Goal: Task Accomplishment & Management: Complete application form

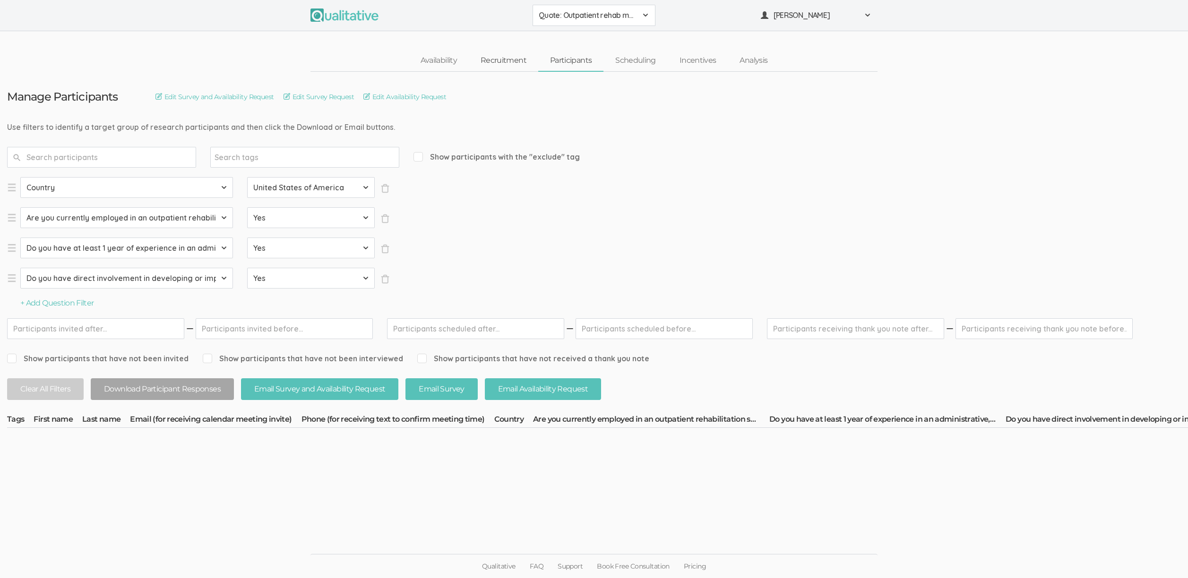
click at [511, 61] on link "Recruitment" at bounding box center [503, 61] width 69 height 20
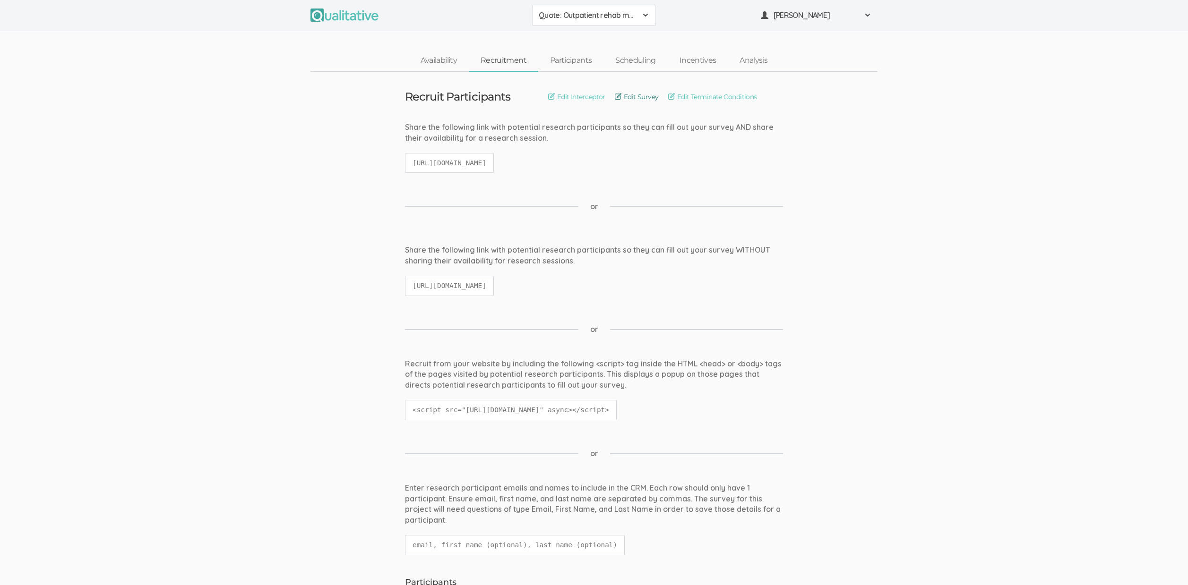
click at [634, 95] on link "Edit Survey" at bounding box center [637, 97] width 44 height 10
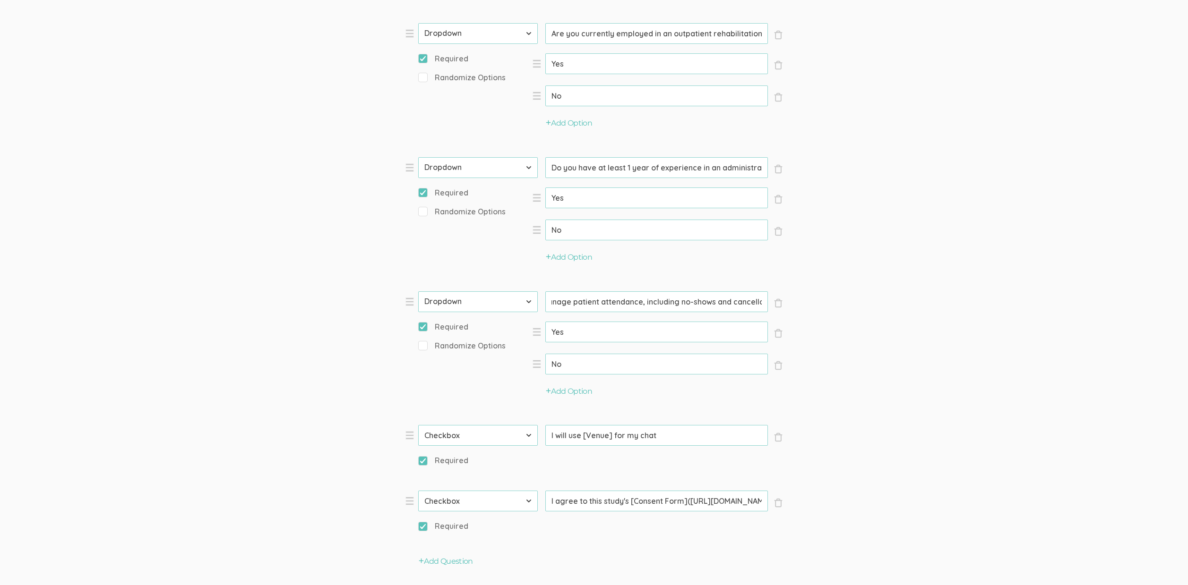
scroll to position [0, 305]
click at [648, 300] on input "Do you have direct involvement in developing or implementing strategies to mana…" at bounding box center [656, 301] width 223 height 21
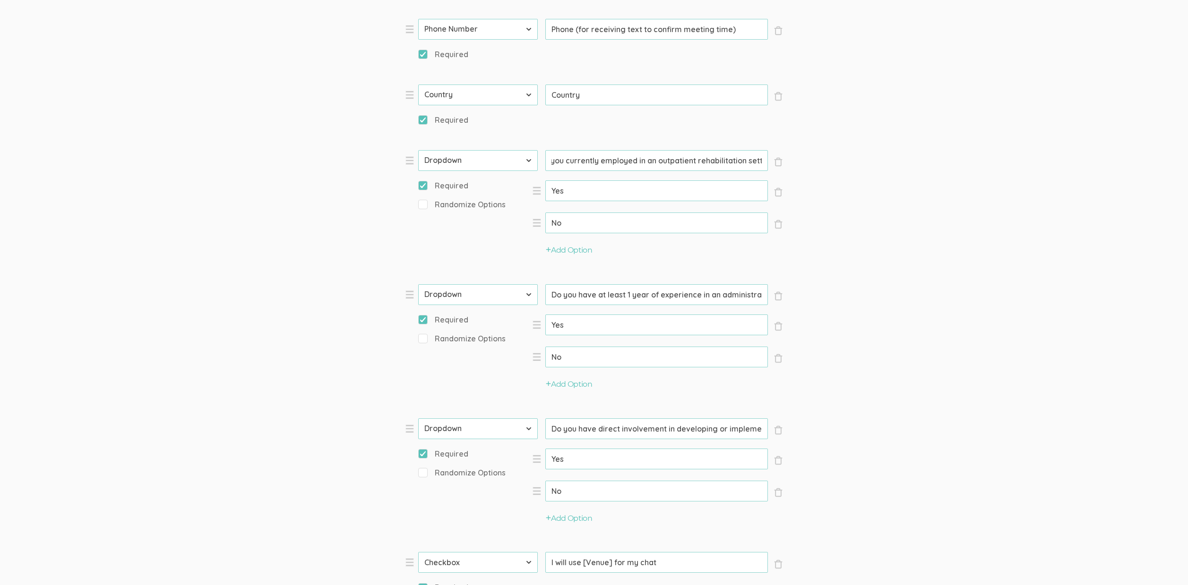
scroll to position [0, 0]
drag, startPoint x: 565, startPoint y: 161, endPoint x: 645, endPoint y: 165, distance: 80.9
click at [645, 165] on input "Are you currently employed in an outpatient rehabilitation setting that provide…" at bounding box center [656, 160] width 223 height 21
click at [646, 164] on input "Are you currently employed in an outpatient rehabilitation setting that provide…" at bounding box center [656, 160] width 223 height 21
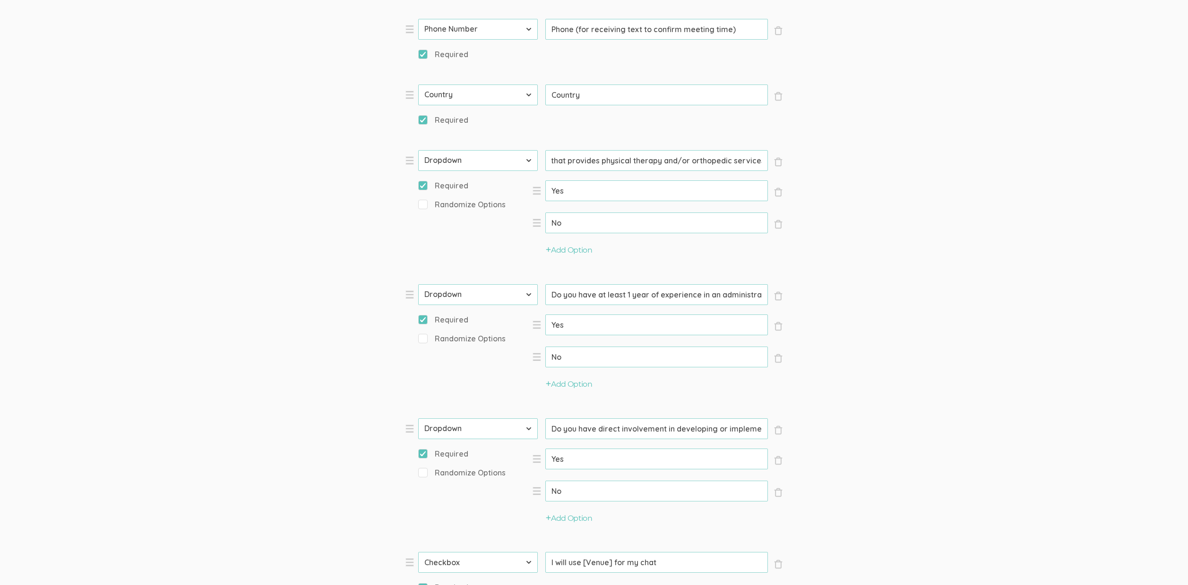
drag, startPoint x: 677, startPoint y: 160, endPoint x: 568, endPoint y: 157, distance: 108.7
click at [568, 157] on input "Are you currently employed in an outpatient rehabilitation setting that provide…" at bounding box center [656, 160] width 223 height 21
click at [1014, 262] on form "Question text can be formatted using Markdown syntax. Enabled Title [Incentive …" at bounding box center [594, 243] width 1188 height 1391
drag, startPoint x: 677, startPoint y: 293, endPoint x: 544, endPoint y: 289, distance: 133.3
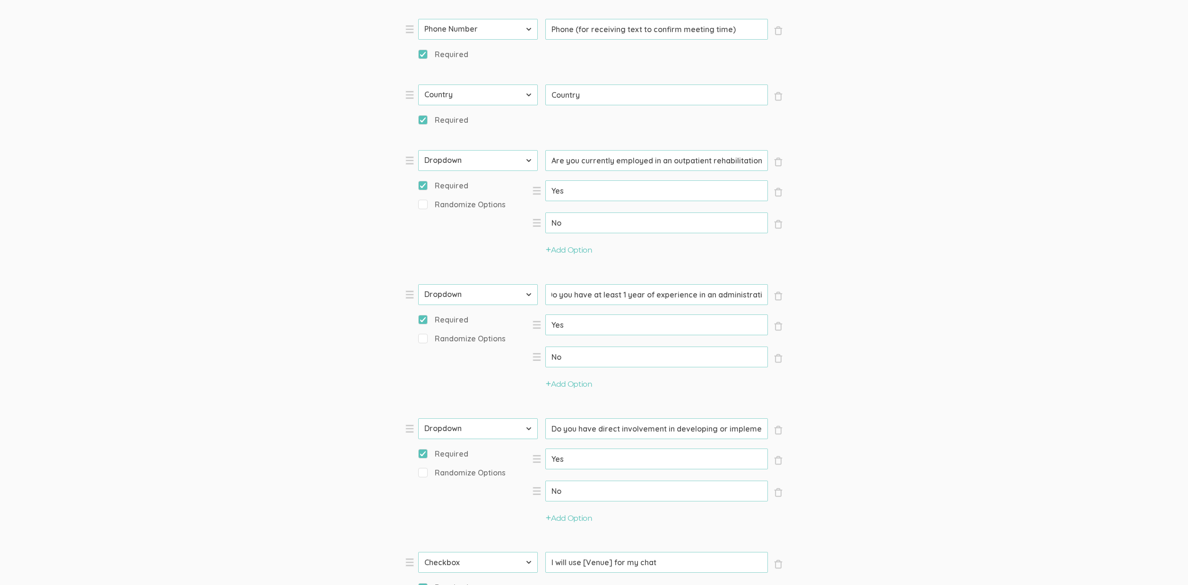
click at [544, 289] on li "× Close Type First Name Last Name Email Phone Number LinkedIn Profile URL Count…" at bounding box center [546, 344] width 283 height 120
click at [674, 302] on input "Do you have at least 1 year of experience in an administrative, leadership, or …" at bounding box center [656, 294] width 223 height 21
drag, startPoint x: 659, startPoint y: 299, endPoint x: 943, endPoint y: 290, distance: 284.5
click at [830, 297] on form "Question text can be formatted using Markdown syntax. Enabled Title [Incentive …" at bounding box center [594, 243] width 1188 height 1391
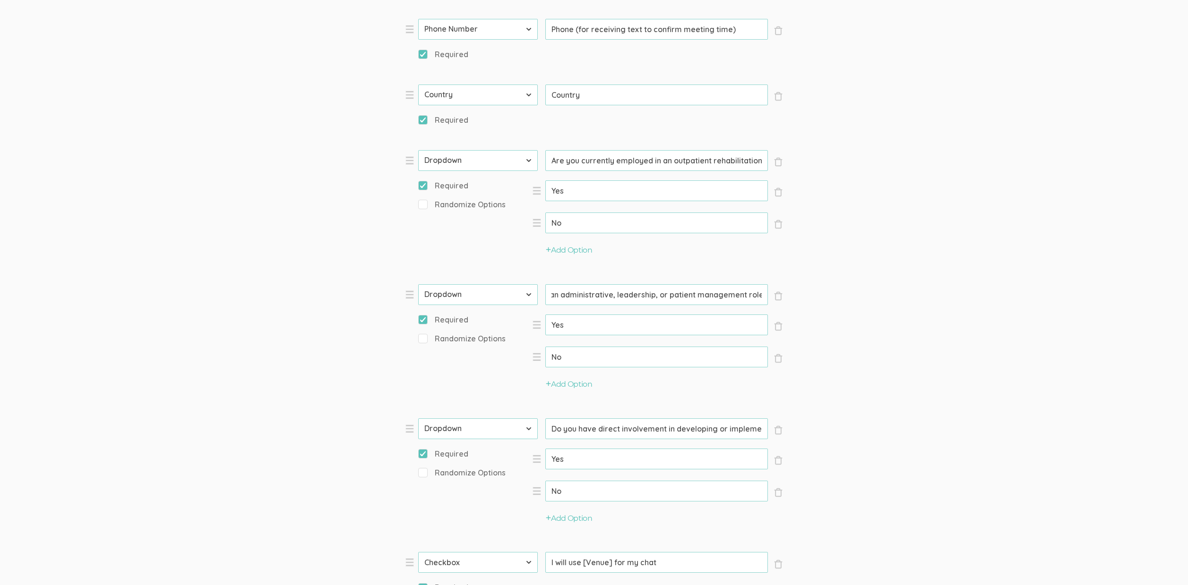
click at [948, 290] on form "Question text can be formatted using Markdown syntax. Enabled Title [Incentive …" at bounding box center [594, 243] width 1188 height 1391
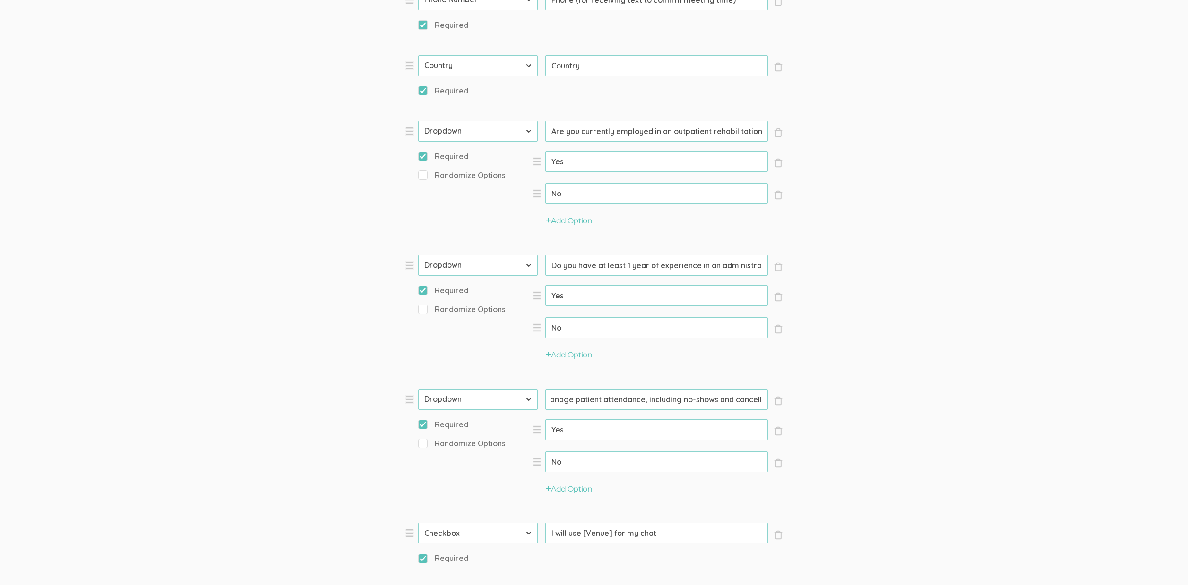
scroll to position [0, 305]
drag, startPoint x: 684, startPoint y: 403, endPoint x: 844, endPoint y: 397, distance: 160.3
click at [808, 401] on form "Question text can be formatted using Markdown syntax. Enabled Title [Incentive …" at bounding box center [594, 214] width 1188 height 1391
click at [891, 392] on form "Question text can be formatted using Markdown syntax. Enabled Title [Incentive …" at bounding box center [594, 214] width 1188 height 1391
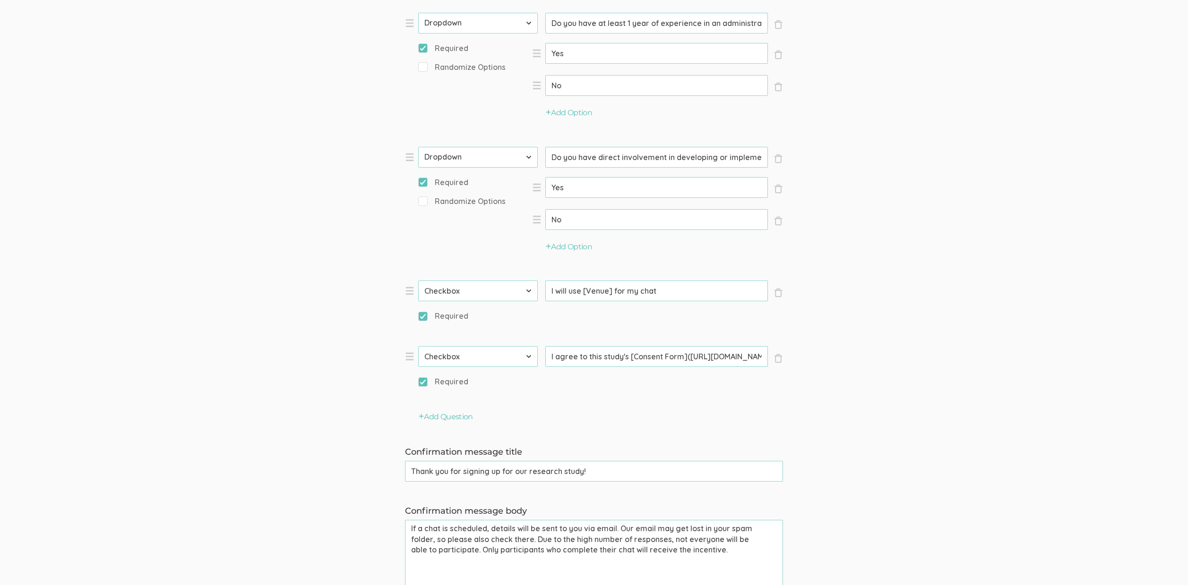
scroll to position [873, 0]
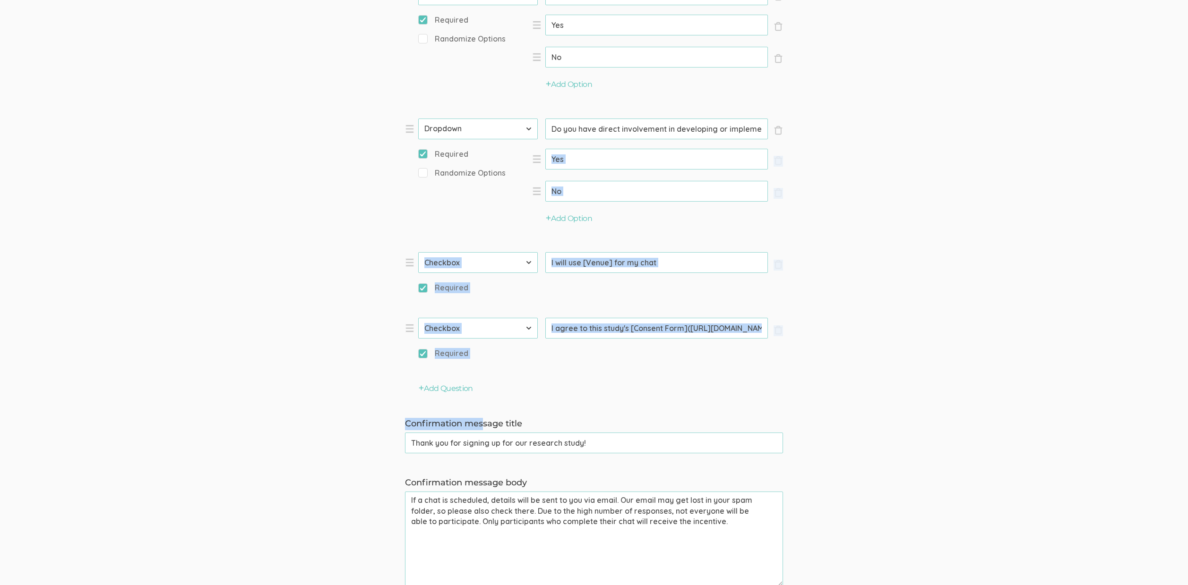
drag, startPoint x: 483, startPoint y: 420, endPoint x: 435, endPoint y: 219, distance: 207.5
click at [435, 217] on div "Randomize Options" at bounding box center [478, 201] width 120 height 66
click at [427, 230] on div "Randomize Options" at bounding box center [478, 201] width 120 height 66
click at [490, 225] on div "Randomize Options" at bounding box center [478, 201] width 120 height 66
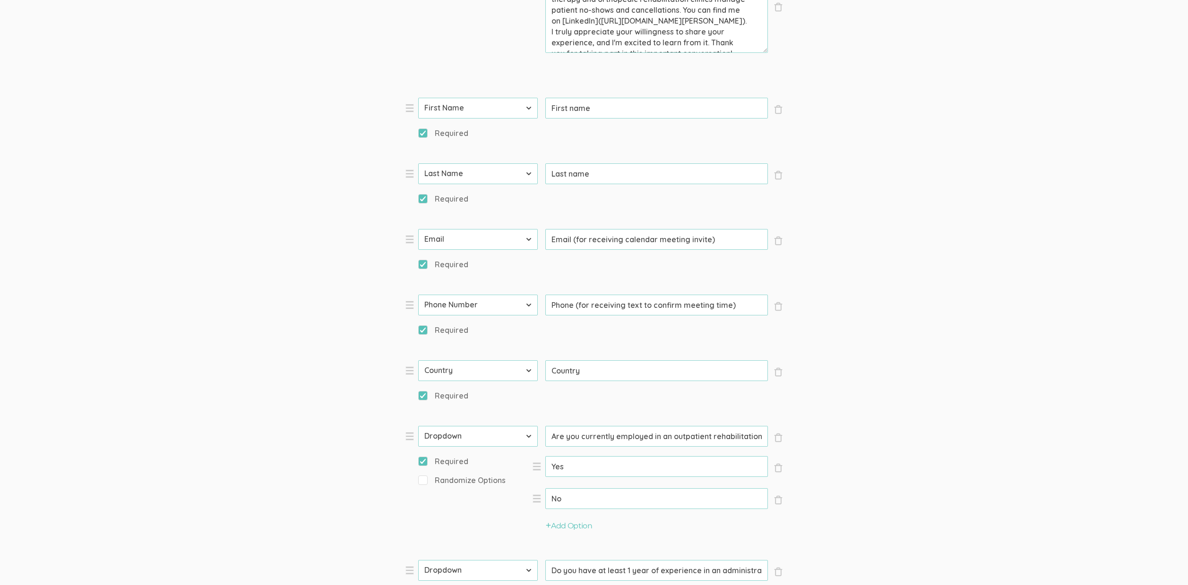
scroll to position [0, 0]
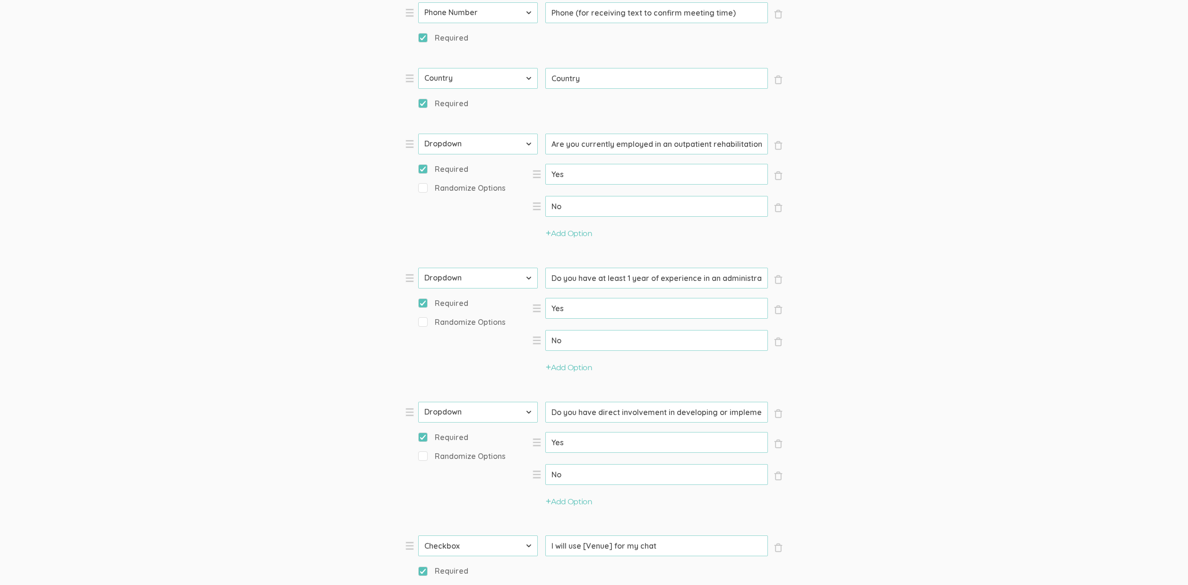
scroll to position [607, 0]
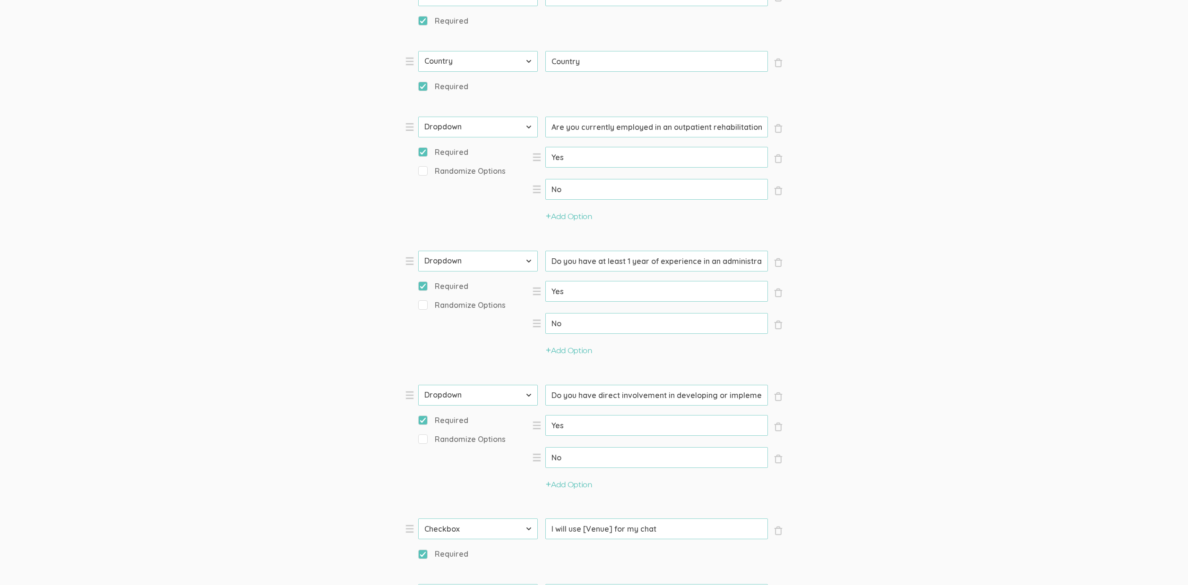
click at [696, 262] on input "Do you have at least 1 year of experience in an administrative, leadership, or …" at bounding box center [656, 261] width 223 height 21
click at [629, 392] on input "Do you have direct involvement in developing or implementing strategies to mana…" at bounding box center [656, 395] width 223 height 21
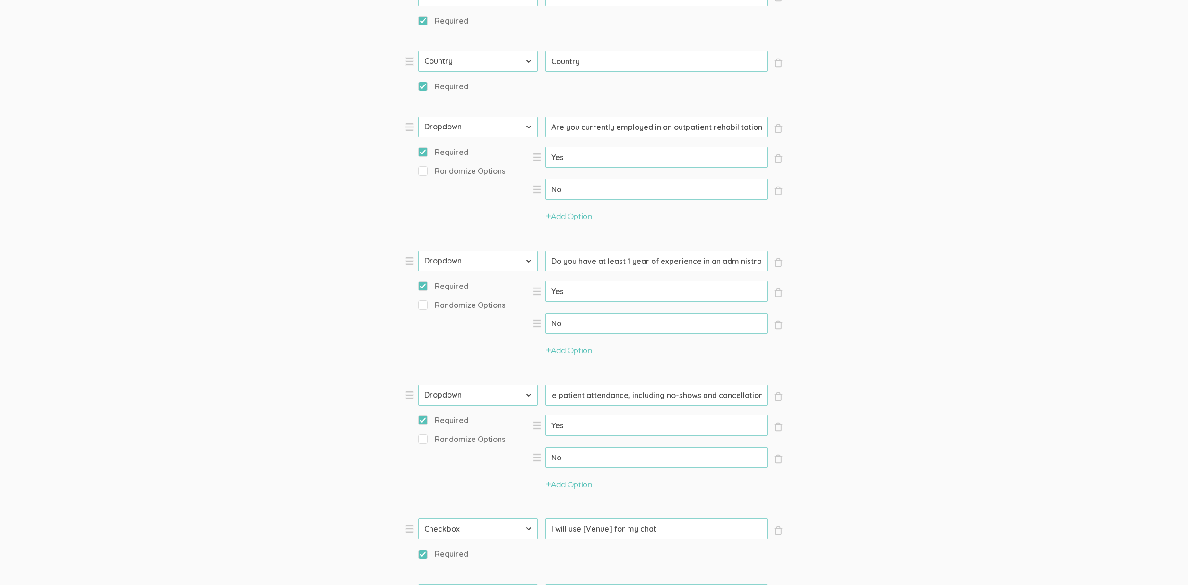
drag, startPoint x: 675, startPoint y: 398, endPoint x: 653, endPoint y: 391, distance: 23.3
click at [653, 391] on input "Do you have direct involvement in developing or implementing strategies to mana…" at bounding box center [656, 395] width 223 height 21
click at [653, 392] on input "Do you have direct involvement in developing or implementing strategies to mana…" at bounding box center [656, 395] width 223 height 21
click at [616, 397] on input "Do you have direct involvement in developing or implementing strategies to mana…" at bounding box center [656, 395] width 223 height 21
click at [626, 396] on input "Do you have direct involvement in developing or implementing strategies to mana…" at bounding box center [656, 395] width 223 height 21
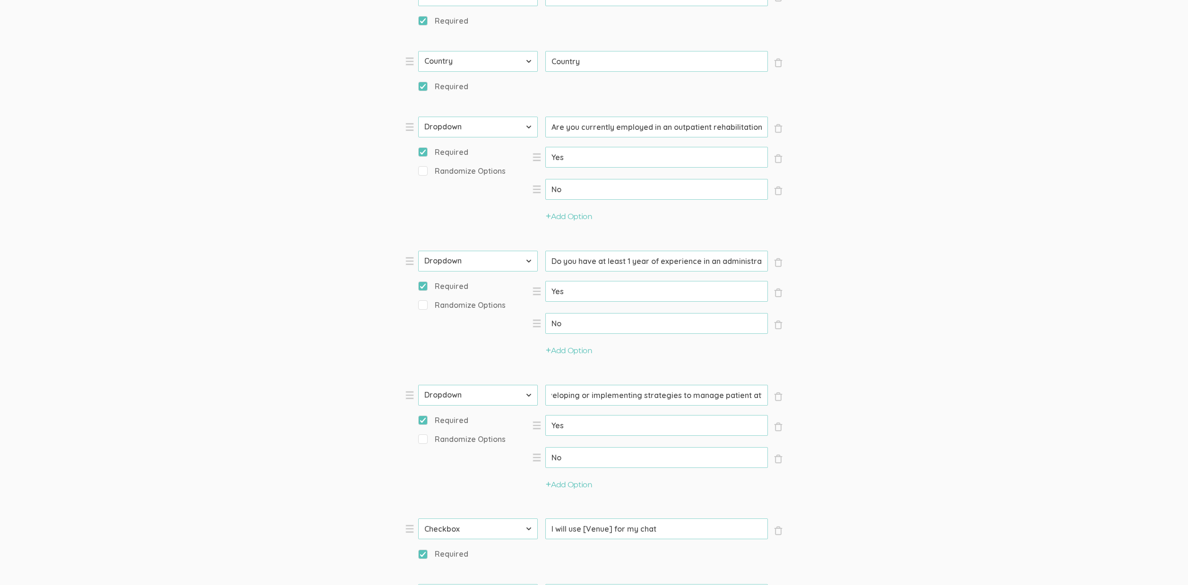
scroll to position [0, 0]
drag, startPoint x: 684, startPoint y: 397, endPoint x: 526, endPoint y: 391, distance: 157.4
click at [526, 391] on li "× Close Type First Name Last Name Email Phone Number LinkedIn Profile URL Count…" at bounding box center [546, 445] width 283 height 120
click at [595, 396] on input "Do you have direct involvement in developing or implementing strategies to mana…" at bounding box center [656, 395] width 223 height 21
drag, startPoint x: 653, startPoint y: 128, endPoint x: 536, endPoint y: 129, distance: 117.6
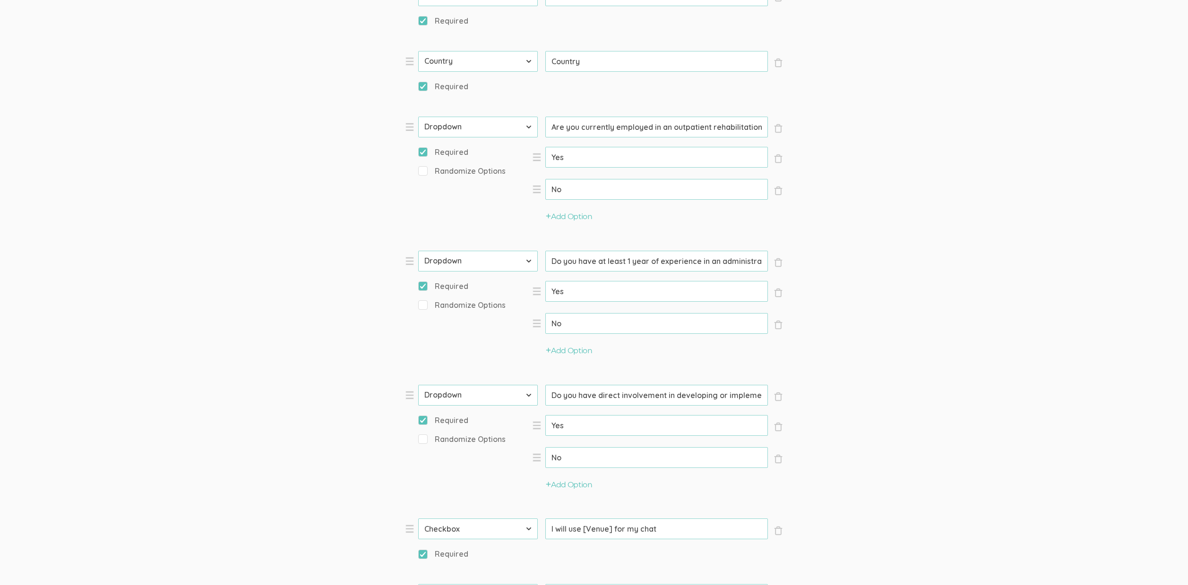
click at [531, 128] on li "× Close Type First Name Last Name Email Phone Number LinkedIn Profile URL Count…" at bounding box center [546, 177] width 283 height 120
click at [685, 131] on input "Are you currently employed in an outpatient rehabilitation setting that provide…" at bounding box center [656, 127] width 223 height 21
drag, startPoint x: 705, startPoint y: 124, endPoint x: 771, endPoint y: 127, distance: 66.2
click at [771, 127] on ol "× Close Type First Name Last Name Email Phone Number LinkedIn Profile URL Count…" at bounding box center [594, 142] width 378 height 987
drag, startPoint x: 715, startPoint y: 128, endPoint x: 504, endPoint y: 115, distance: 211.6
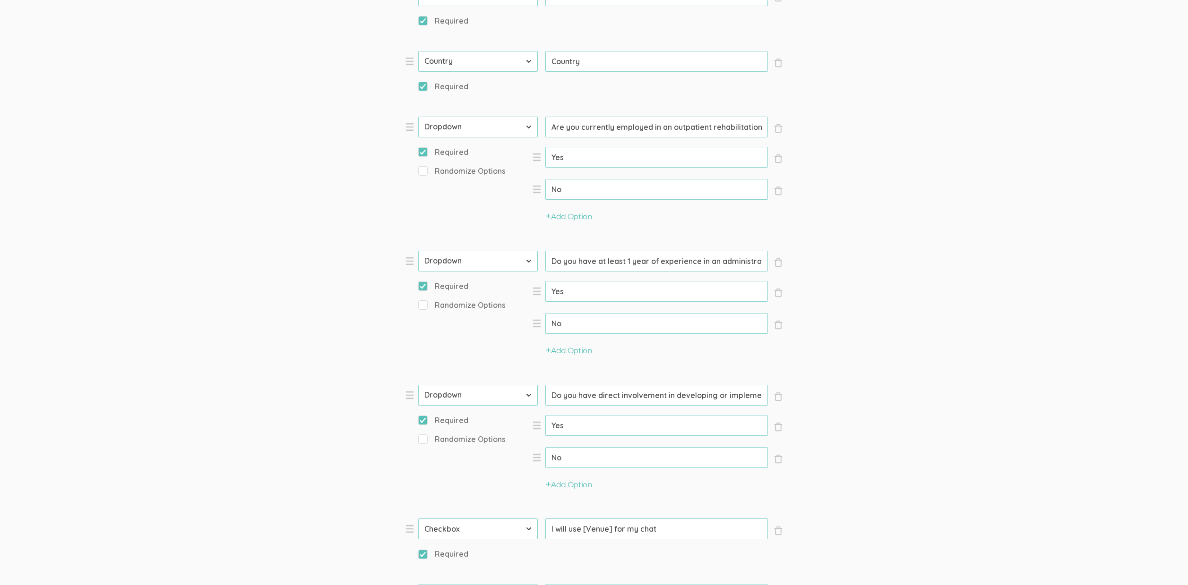
click at [504, 115] on ol "× Close Type First Name Last Name Email Phone Number LinkedIn Profile URL Count…" at bounding box center [594, 142] width 378 height 987
click at [594, 120] on input "Are you currently employed in an outpatient rehabilitation setting that provide…" at bounding box center [656, 127] width 223 height 21
click at [216, 196] on form "Question text can be formatted using Markdown syntax. Enabled Title [Incentive …" at bounding box center [594, 210] width 1188 height 1391
drag, startPoint x: 609, startPoint y: 395, endPoint x: 531, endPoint y: 391, distance: 78.0
click at [531, 391] on li "× Close Type First Name Last Name Email Phone Number LinkedIn Profile URL Count…" at bounding box center [546, 445] width 283 height 120
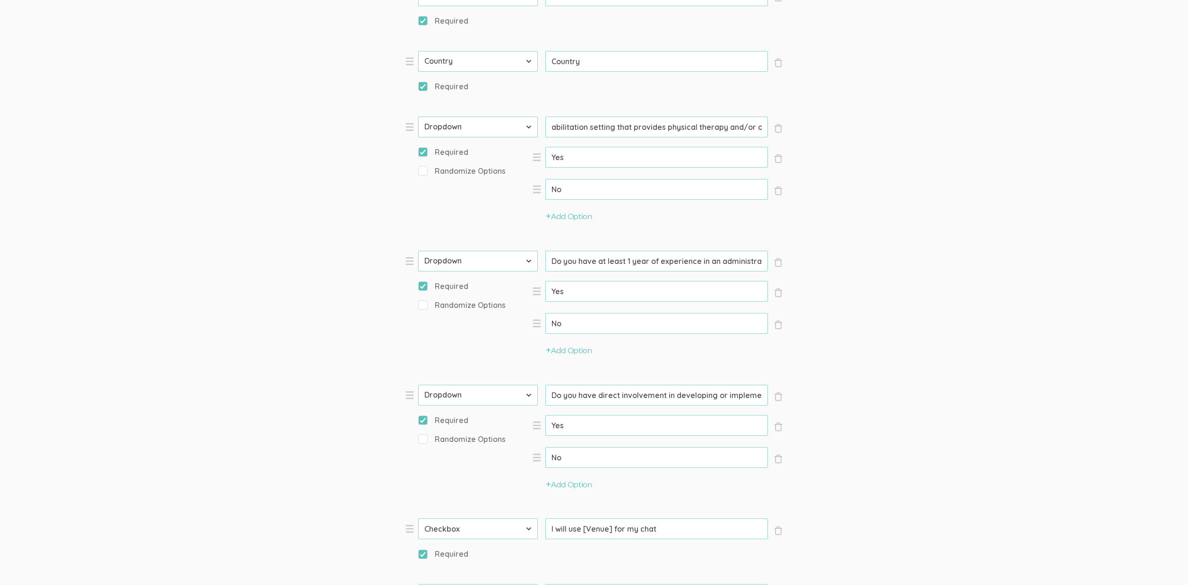
scroll to position [0, 240]
drag, startPoint x: 630, startPoint y: 127, endPoint x: 829, endPoint y: 130, distance: 198.4
click at [829, 130] on form "Question text can be formatted using Markdown syntax. Enabled Title [Incentive …" at bounding box center [594, 210] width 1188 height 1391
click at [942, 252] on form "Question text can be formatted using Markdown syntax. Enabled Title [Incentive …" at bounding box center [594, 210] width 1188 height 1391
